Goal: Information Seeking & Learning: Check status

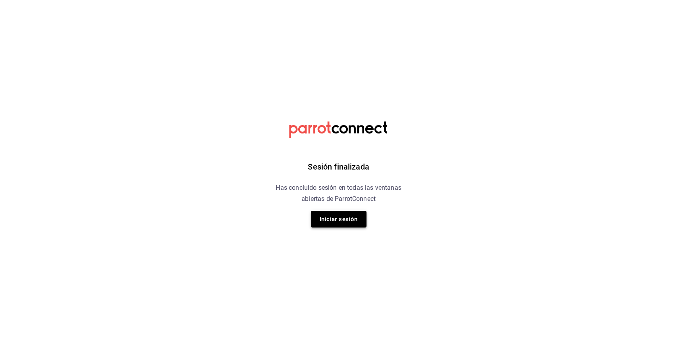
click at [358, 221] on button "Iniciar sesión" at bounding box center [339, 219] width 56 height 17
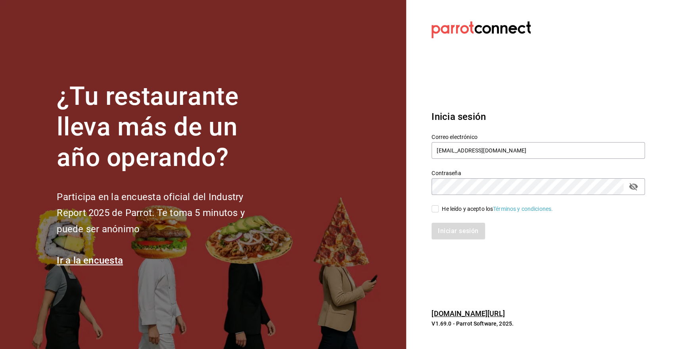
click at [438, 211] on input "He leído y acepto los Términos y condiciones." at bounding box center [435, 208] width 7 height 7
checkbox input "true"
click at [458, 230] on button "Iniciar sesión" at bounding box center [459, 231] width 54 height 17
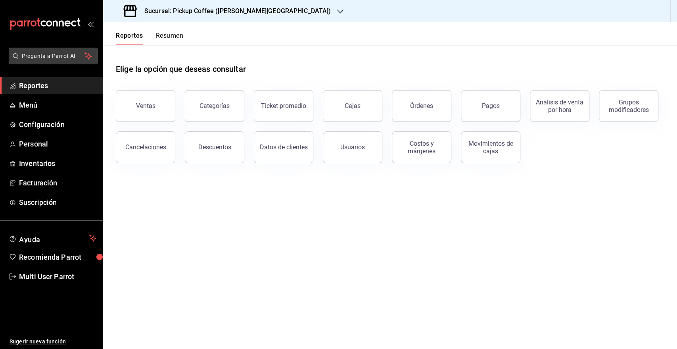
click at [67, 54] on span "Pregunta a Parrot AI" at bounding box center [53, 56] width 63 height 8
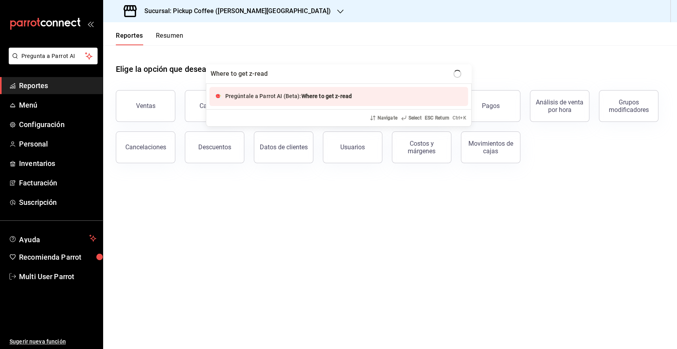
type input "Where to get z-read?"
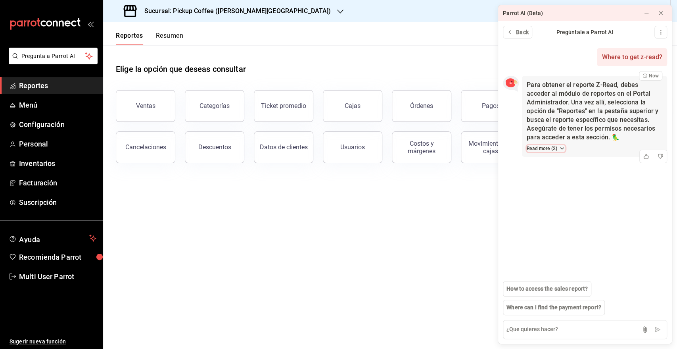
click at [558, 151] on button "Read more ( 2 )" at bounding box center [546, 148] width 38 height 7
click at [664, 13] on button at bounding box center [661, 13] width 13 height 13
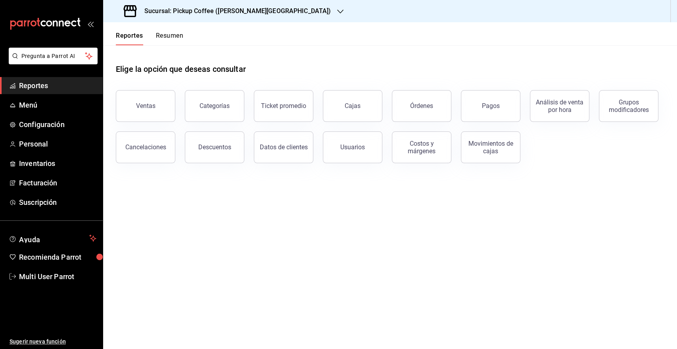
click at [171, 38] on button "Resumen" at bounding box center [169, 38] width 27 height 13
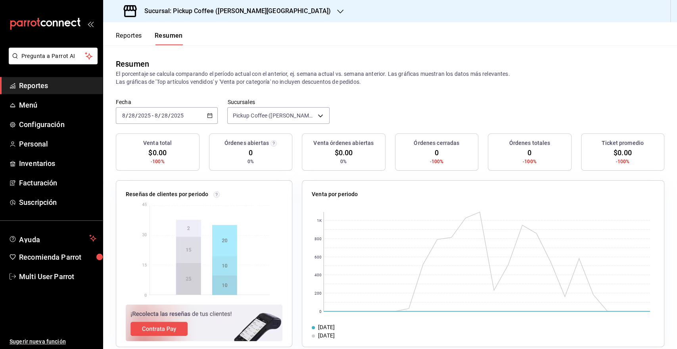
click at [133, 36] on button "Reportes" at bounding box center [129, 38] width 26 height 13
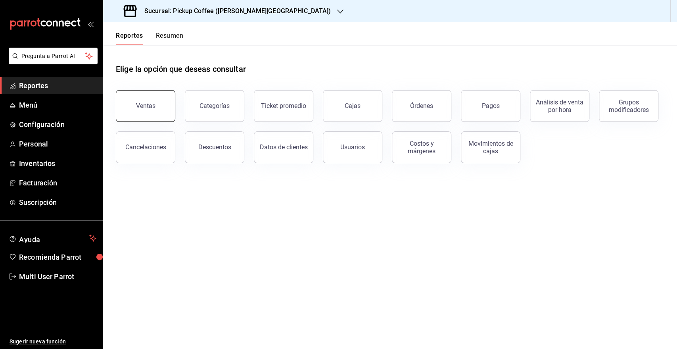
click at [154, 110] on button "Ventas" at bounding box center [146, 106] width 60 height 32
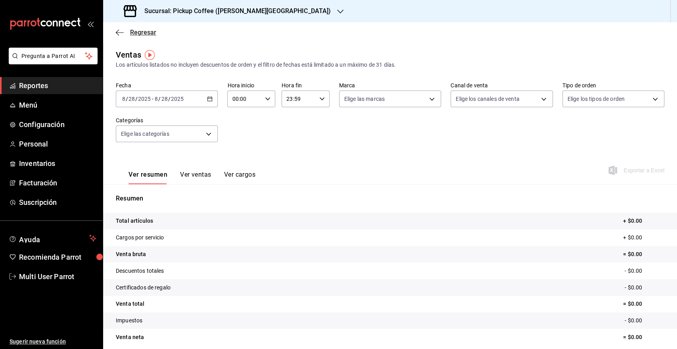
click at [118, 33] on icon "button" at bounding box center [120, 32] width 8 height 7
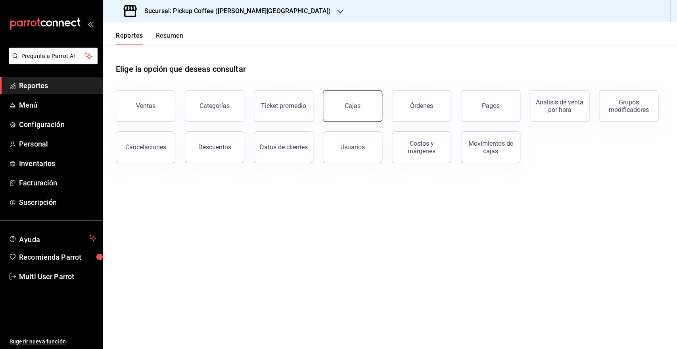
click at [363, 108] on button "Cajas" at bounding box center [353, 106] width 60 height 32
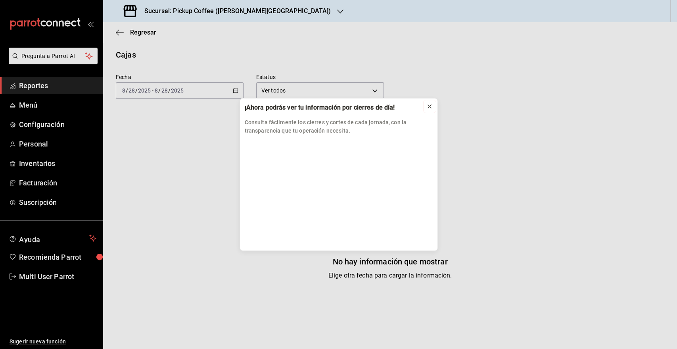
click at [429, 107] on icon at bounding box center [429, 106] width 3 height 3
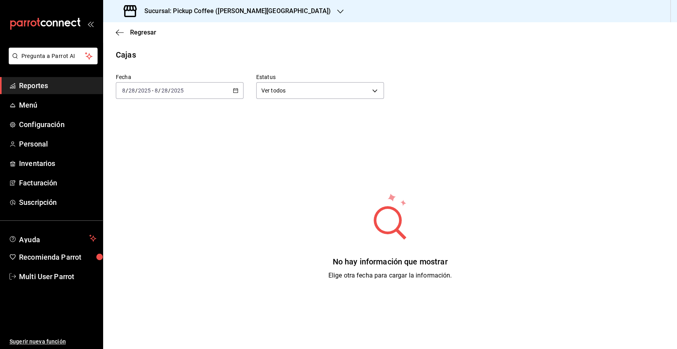
click at [233, 92] on \(Stroke\) "button" at bounding box center [235, 90] width 5 height 4
click at [148, 198] on li "Rango de fechas" at bounding box center [153, 204] width 74 height 18
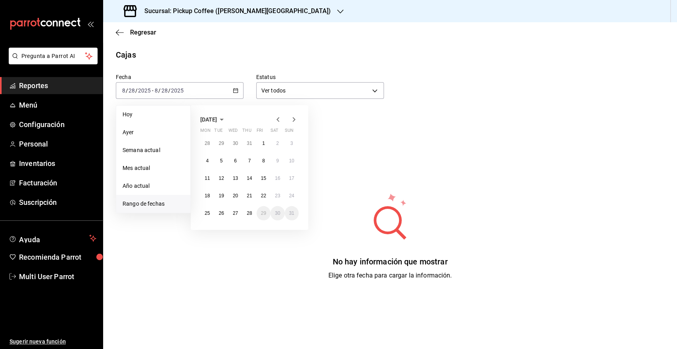
click at [276, 120] on icon "button" at bounding box center [278, 120] width 10 height 10
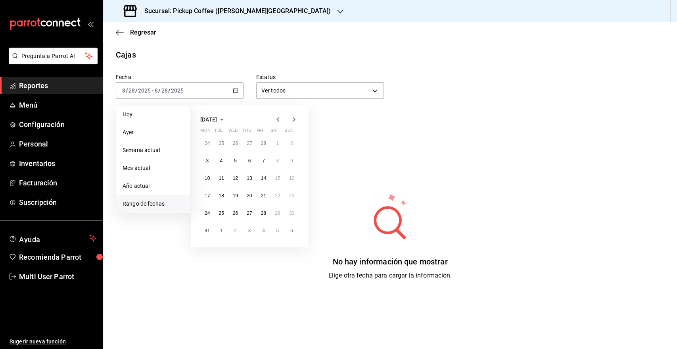
click at [276, 120] on icon "button" at bounding box center [278, 120] width 10 height 10
click at [282, 119] on icon "button" at bounding box center [278, 120] width 10 height 10
click at [219, 200] on button "19" at bounding box center [221, 195] width 14 height 14
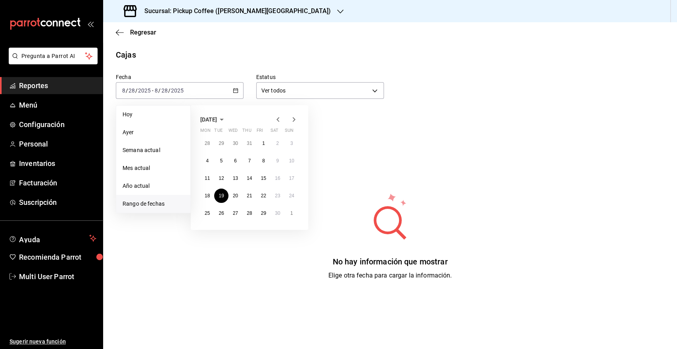
click at [375, 123] on div "Fecha 2025-08-28 8 / 28 / 2025 - 2025-08-28 8 / 28 / 2025 Hoy Ayer Semana actua…" at bounding box center [390, 198] width 549 height 275
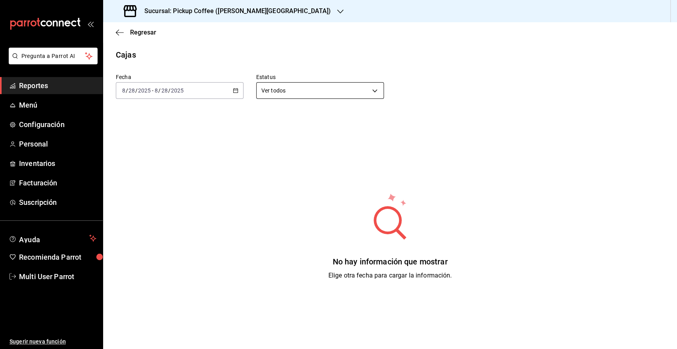
click at [373, 92] on body "Pregunta a Parrot AI Reportes Menú Configuración Personal Inventarios Facturaci…" at bounding box center [338, 174] width 677 height 349
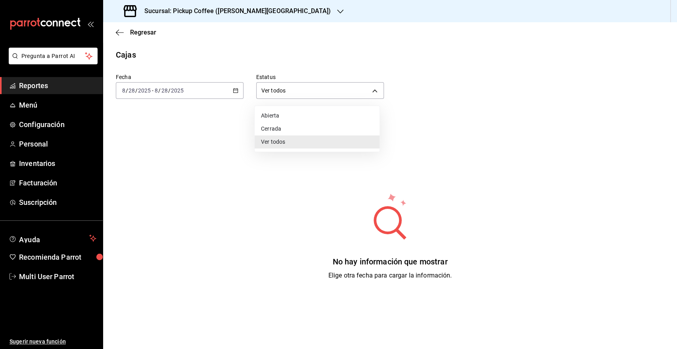
click at [313, 129] on li "Cerrada" at bounding box center [317, 128] width 125 height 13
type input "CLOSED"
click at [236, 92] on \(Stroke\) "button" at bounding box center [235, 90] width 5 height 4
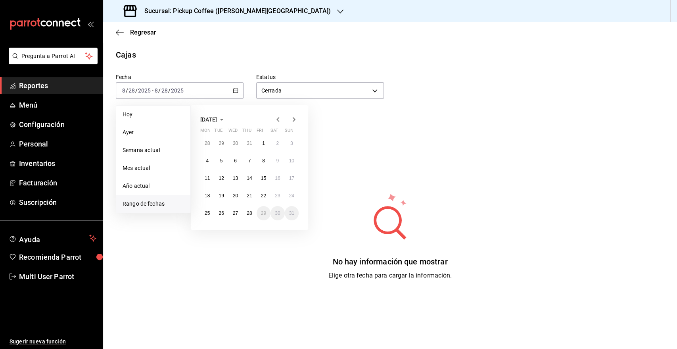
click at [277, 118] on icon "button" at bounding box center [278, 120] width 10 height 10
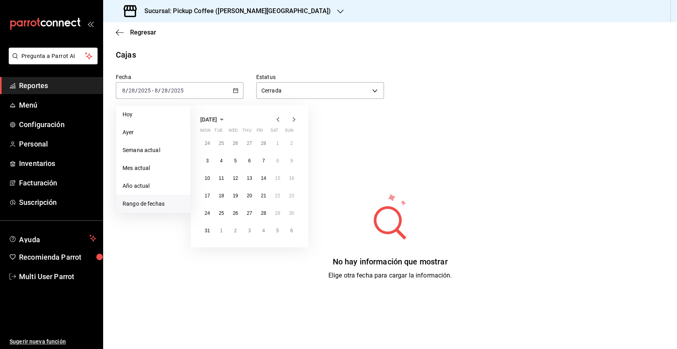
click at [277, 118] on icon "button" at bounding box center [278, 120] width 10 height 10
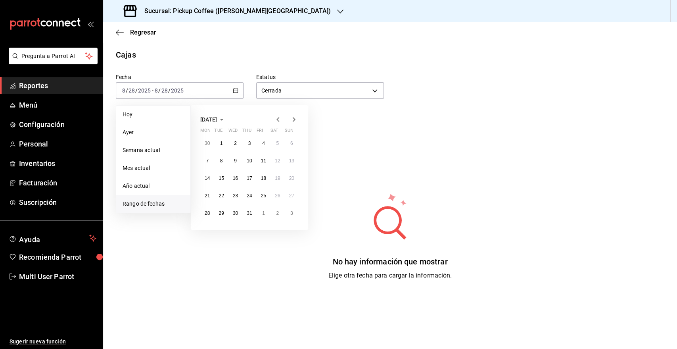
click at [263, 11] on div "Sucursal: Pickup Coffee (Quintana Roo)" at bounding box center [228, 11] width 237 height 22
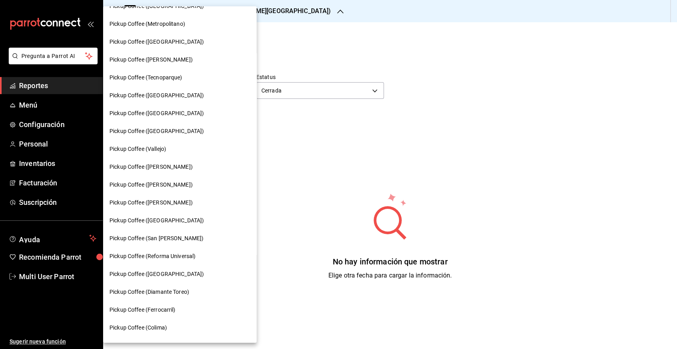
scroll to position [176, 0]
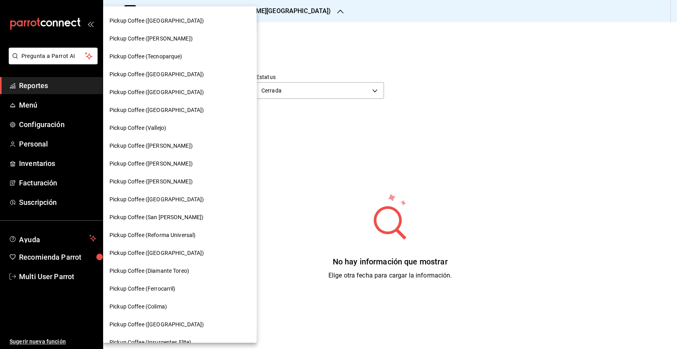
click at [168, 98] on div "Pickup Coffee (Nápoles)" at bounding box center [180, 92] width 154 height 18
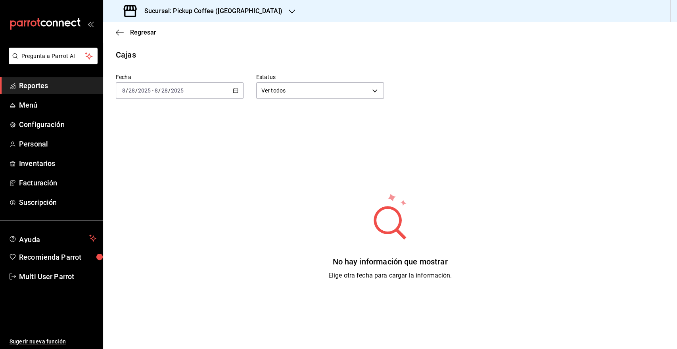
click at [234, 91] on icon "button" at bounding box center [236, 91] width 6 height 6
click at [159, 204] on span "Rango de fechas" at bounding box center [154, 204] width 62 height 8
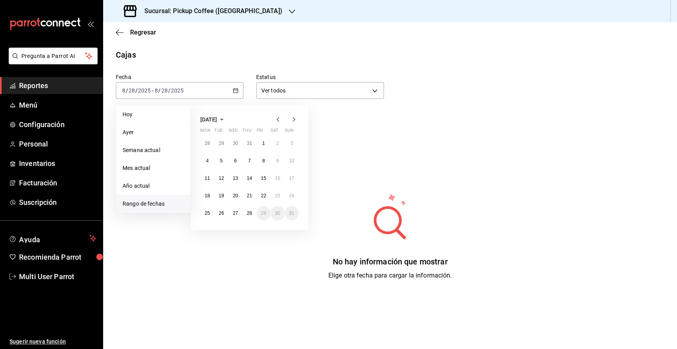
click at [277, 119] on icon "button" at bounding box center [278, 119] width 3 height 5
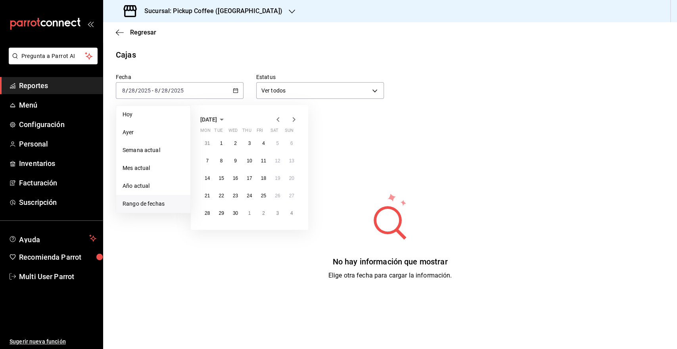
click at [277, 119] on icon "button" at bounding box center [278, 119] width 3 height 5
click at [218, 196] on button "19" at bounding box center [221, 195] width 14 height 14
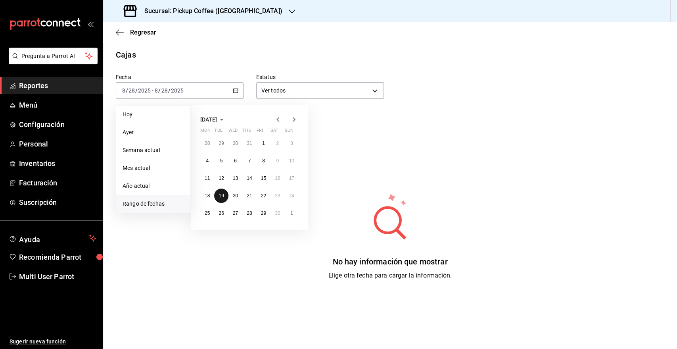
click at [223, 196] on abbr "19" at bounding box center [221, 196] width 5 height 6
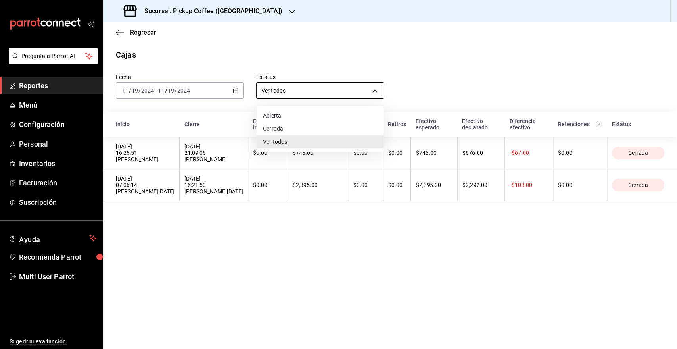
click at [346, 94] on body "Pregunta a Parrot AI Reportes Menú Configuración Personal Inventarios Facturaci…" at bounding box center [338, 174] width 677 height 349
click at [295, 145] on li "Ver todos" at bounding box center [320, 141] width 127 height 13
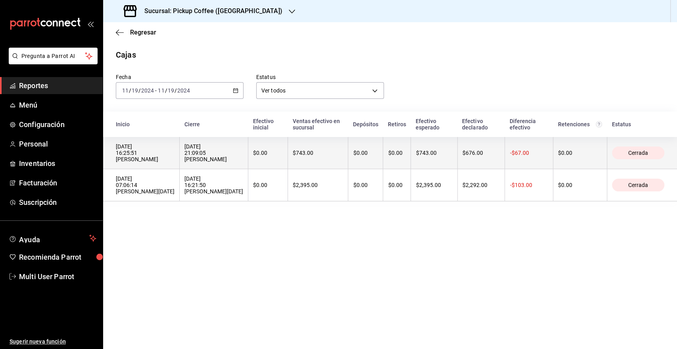
click at [535, 166] on th "-$67.00" at bounding box center [529, 153] width 48 height 32
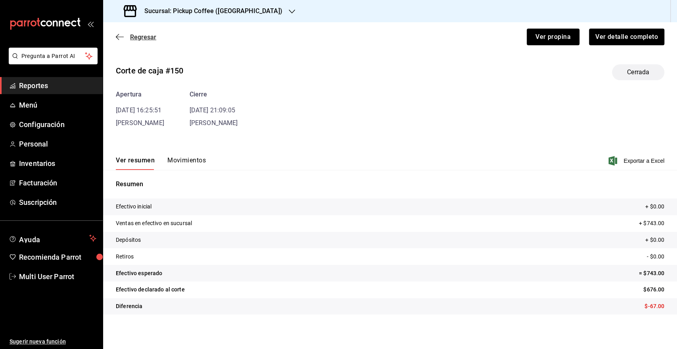
click at [120, 36] on icon "button" at bounding box center [120, 36] width 8 height 7
